Goal: Information Seeking & Learning: Learn about a topic

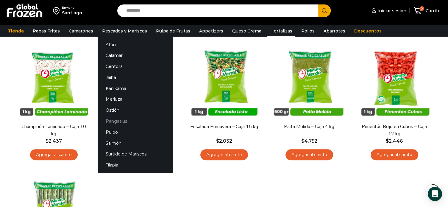
click at [120, 121] on link "Pangasius" at bounding box center [135, 121] width 75 height 11
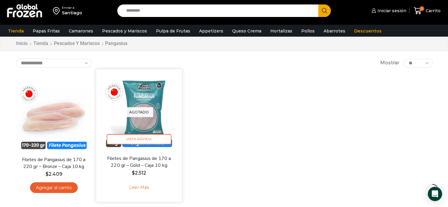
scroll to position [30, 0]
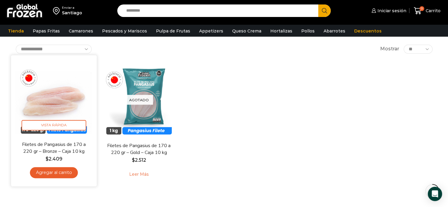
click at [73, 104] on img at bounding box center [53, 98] width 77 height 77
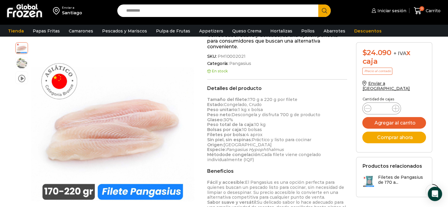
scroll to position [149, 0]
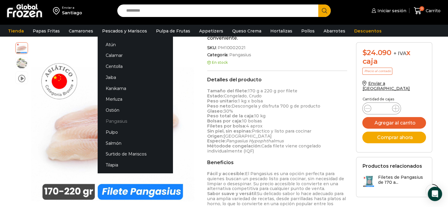
click at [113, 118] on link "Pangasius" at bounding box center [135, 121] width 75 height 11
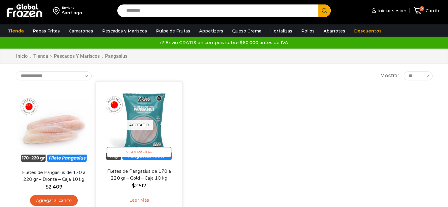
click at [148, 115] on img at bounding box center [139, 124] width 77 height 77
click at [155, 138] on img at bounding box center [139, 124] width 77 height 77
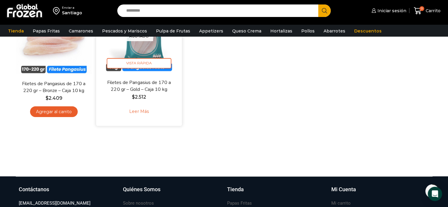
scroll to position [30, 0]
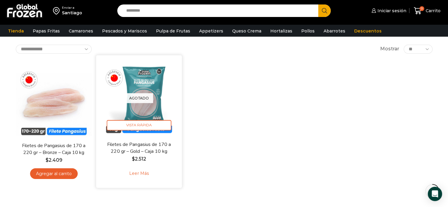
click at [145, 82] on img at bounding box center [139, 98] width 77 height 77
